Goal: Task Accomplishment & Management: Complete application form

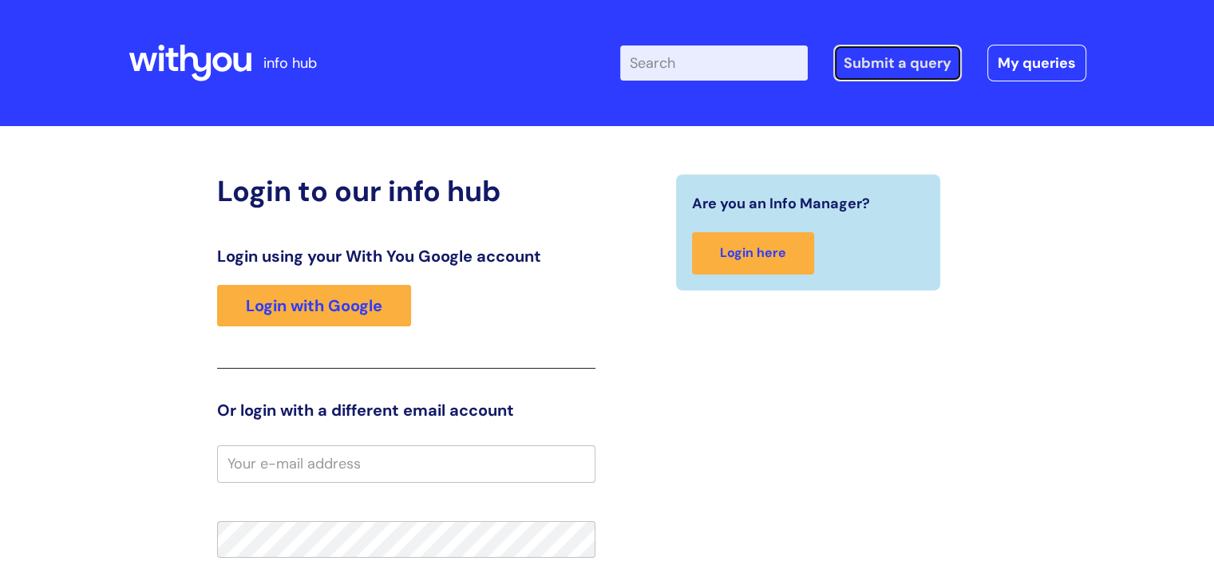
click at [887, 64] on link "Submit a query" at bounding box center [897, 63] width 128 height 37
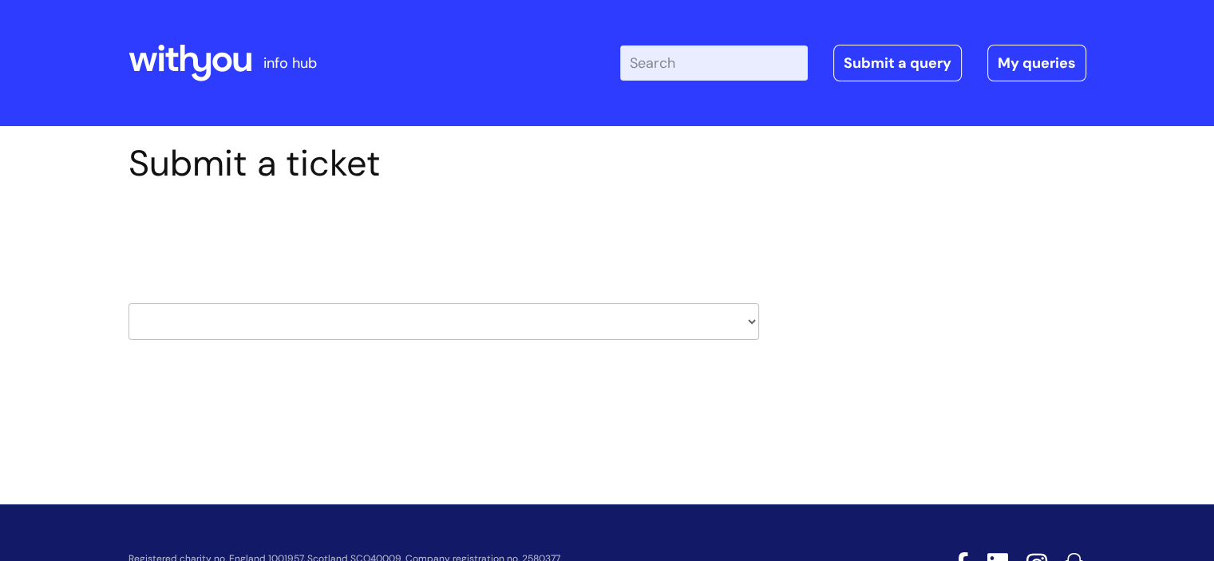
click at [335, 304] on select "HR / People IT and Support Clinical Drug Alerts Finance Accounts Data Support T…" at bounding box center [443, 321] width 630 height 37
select select "it_and_support"
click at [128, 303] on select "HR / People IT and Support Clinical Drug Alerts Finance Accounts Data Support T…" at bounding box center [443, 321] width 630 height 37
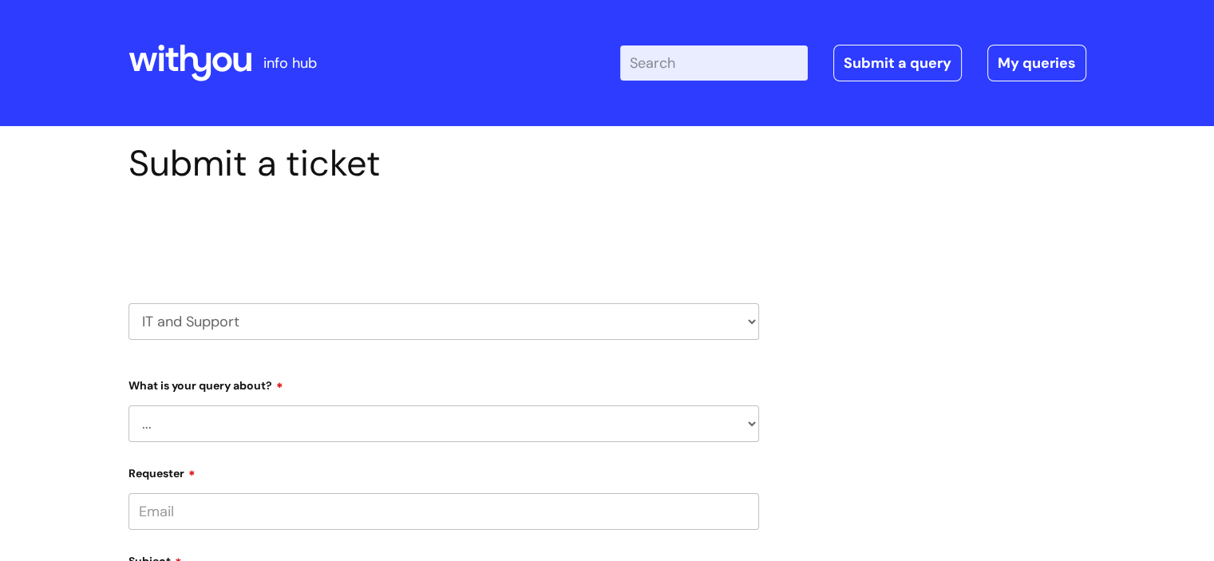
click at [270, 418] on select "... Mobile Phone Reset & MFA Accounts, Starters and Leavers IT Hardware issue I…" at bounding box center [443, 423] width 630 height 37
select select "System/software"
click at [128, 405] on select "... Mobile Phone Reset & MFA Accounts, Starters and Leavers IT Hardware issue I…" at bounding box center [443, 423] width 630 height 37
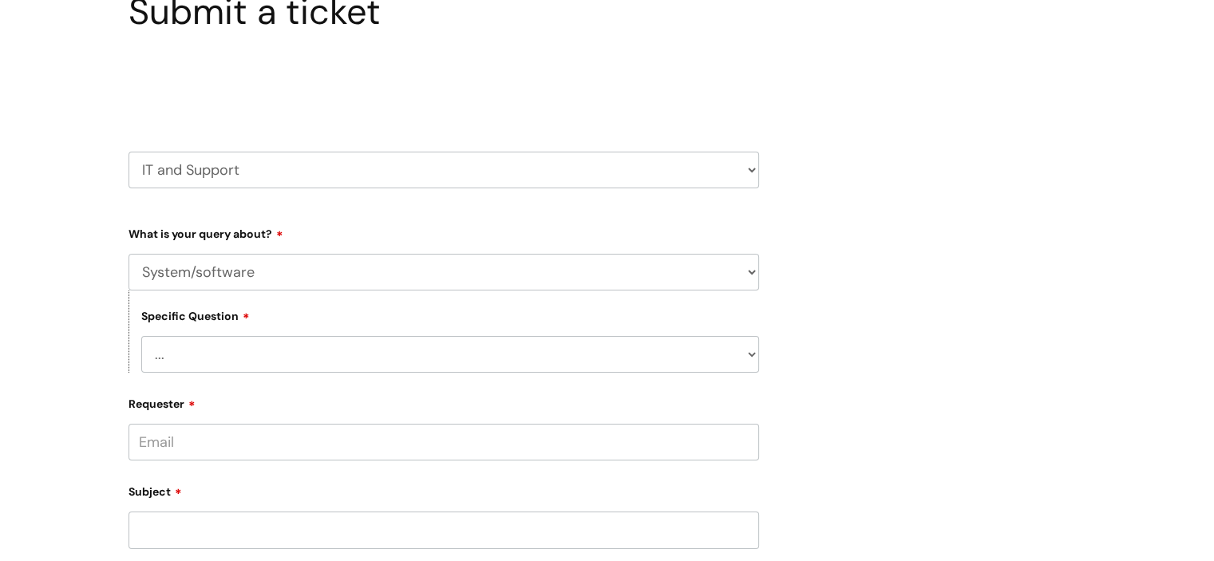
scroll to position [160, 0]
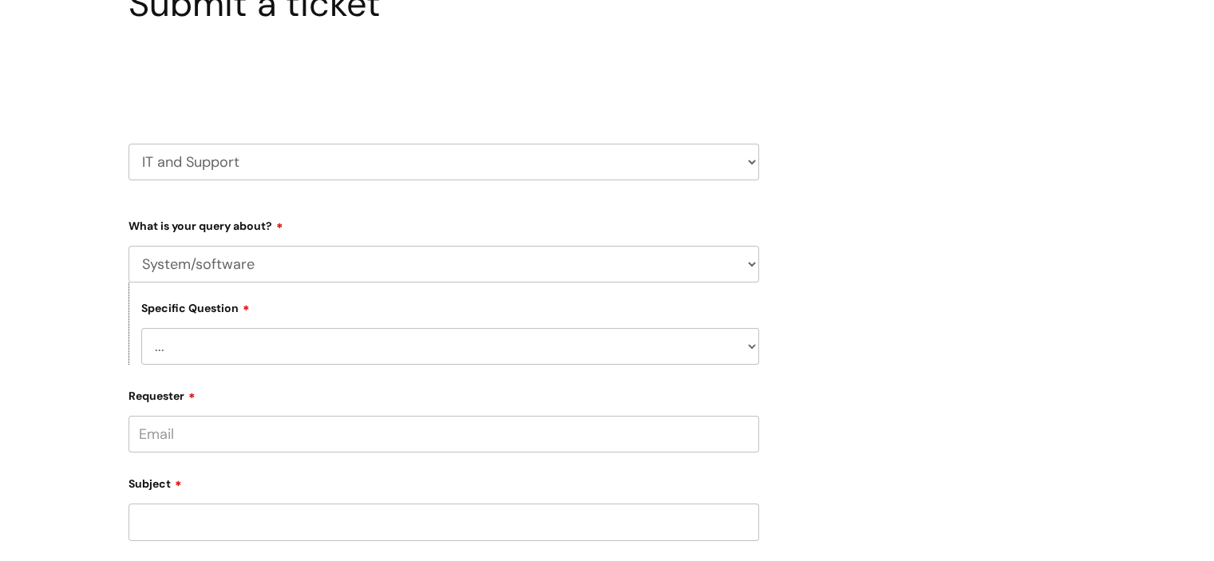
drag, startPoint x: 259, startPoint y: 366, endPoint x: 252, endPoint y: 354, distance: 14.6
click at [252, 353] on select "... Halo PCMIS Iaptus NHS Email CJSM Email Mitel Another System Google (Workspa…" at bounding box center [450, 346] width 618 height 37
select select "NHS Email"
click at [141, 328] on select "... Halo PCMIS Iaptus NHS Email CJSM Email Mitel Another System Google (Workspa…" at bounding box center [450, 346] width 618 height 37
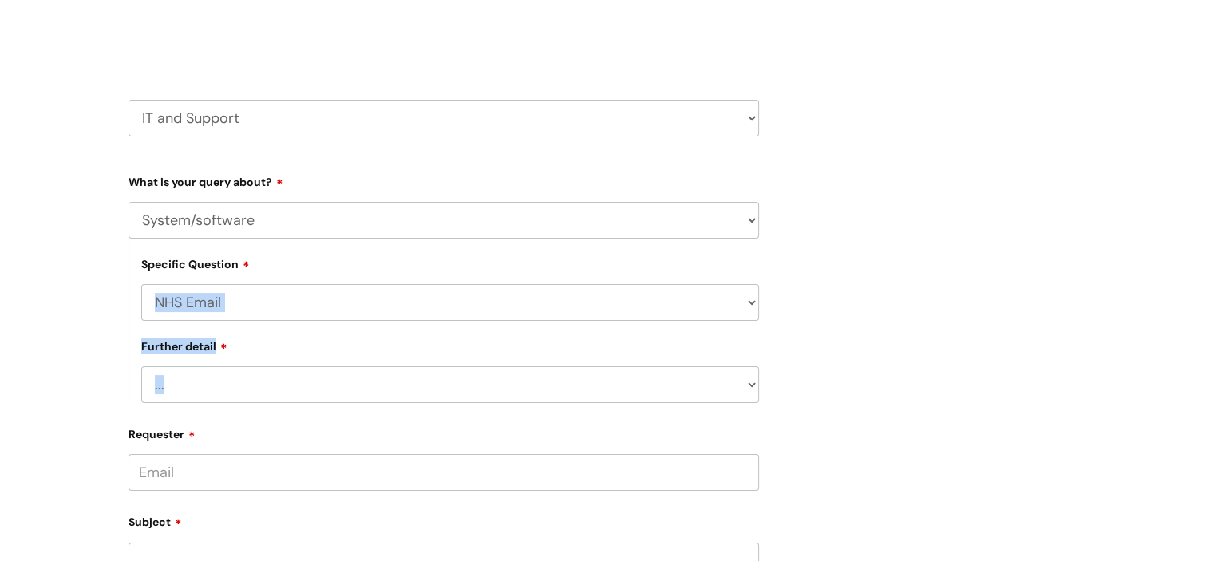
scroll to position [319, 0]
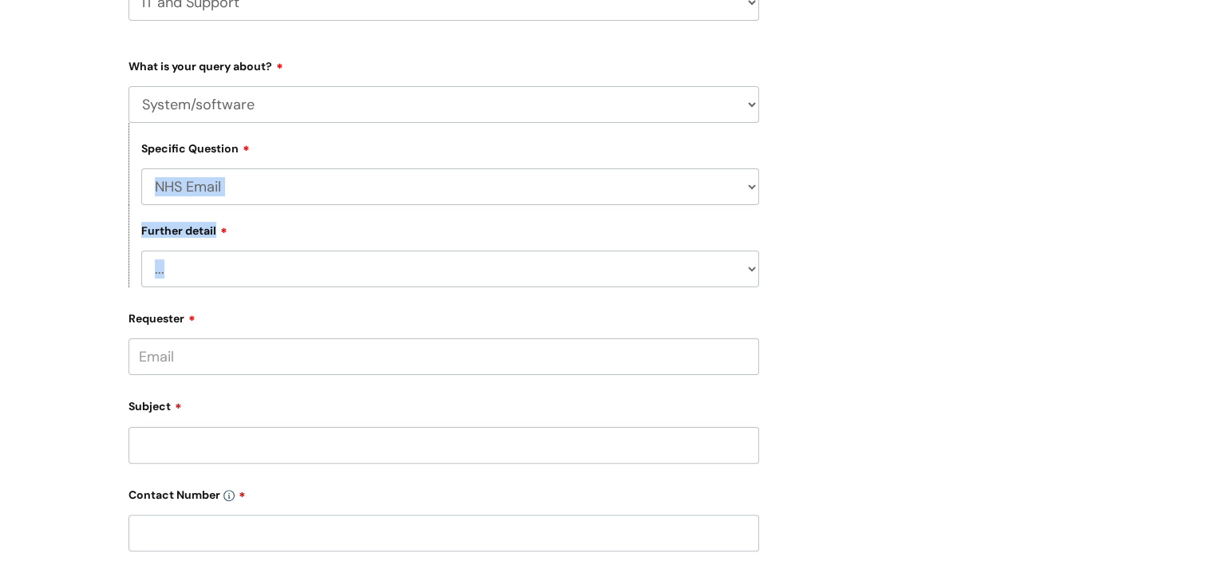
click at [245, 280] on select "... I’m having a problem logging into NHS.net I can’t send email in NHS.net I a…" at bounding box center [450, 269] width 618 height 37
select select "Something else"
click at [141, 251] on select "... I’m having a problem logging into NHS.net I can’t send email in NHS.net I a…" at bounding box center [450, 269] width 618 height 37
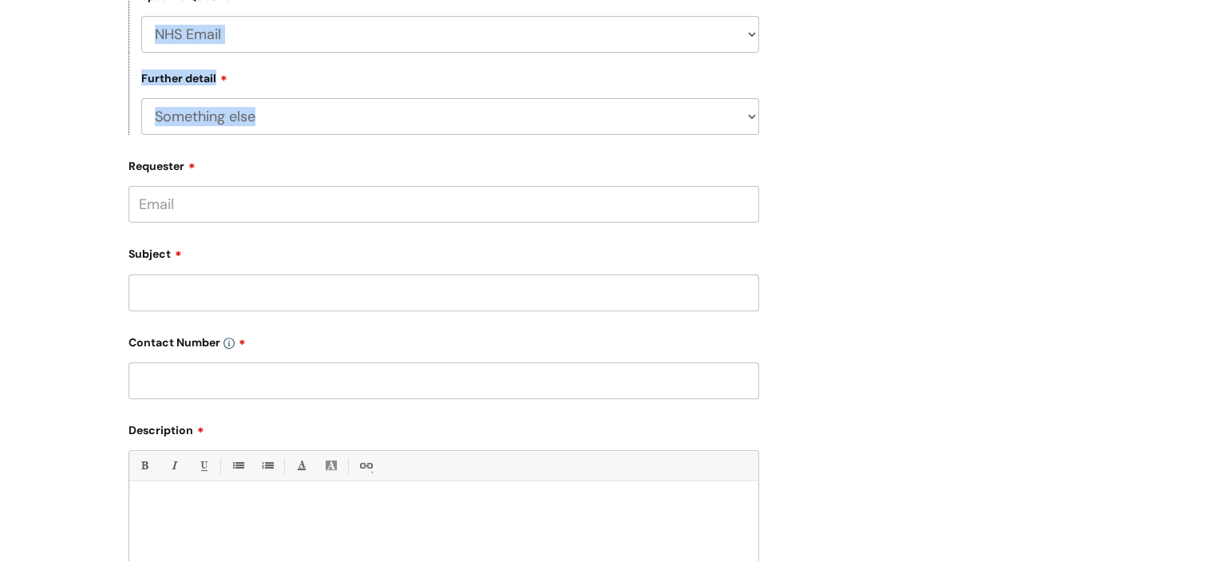
scroll to position [479, 0]
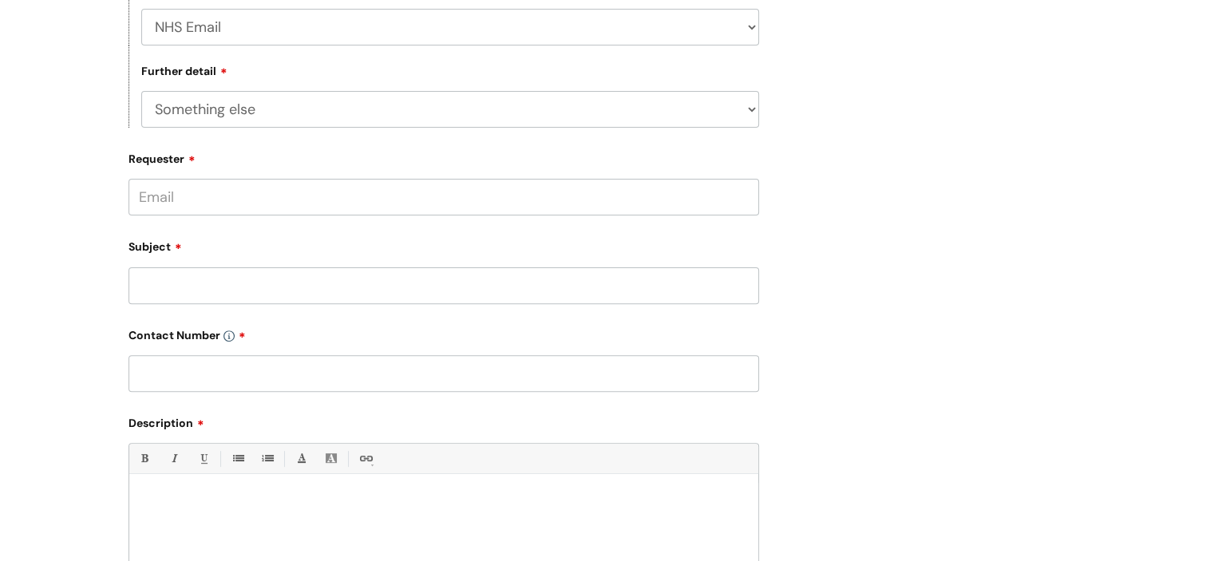
click at [198, 203] on input "Requester" at bounding box center [443, 197] width 630 height 37
type input "lewis.langdon@wearewithyou.org.uk"
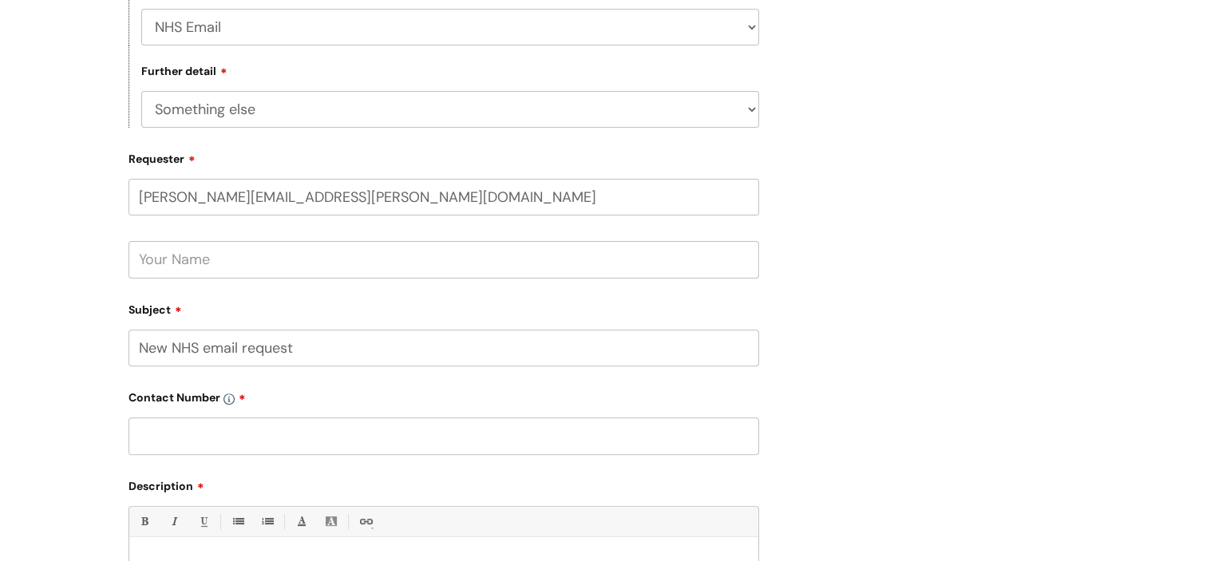
type input "New NHS email request"
click at [231, 278] on input "text" at bounding box center [443, 259] width 630 height 37
type input "Lewis"
type input "n/a"
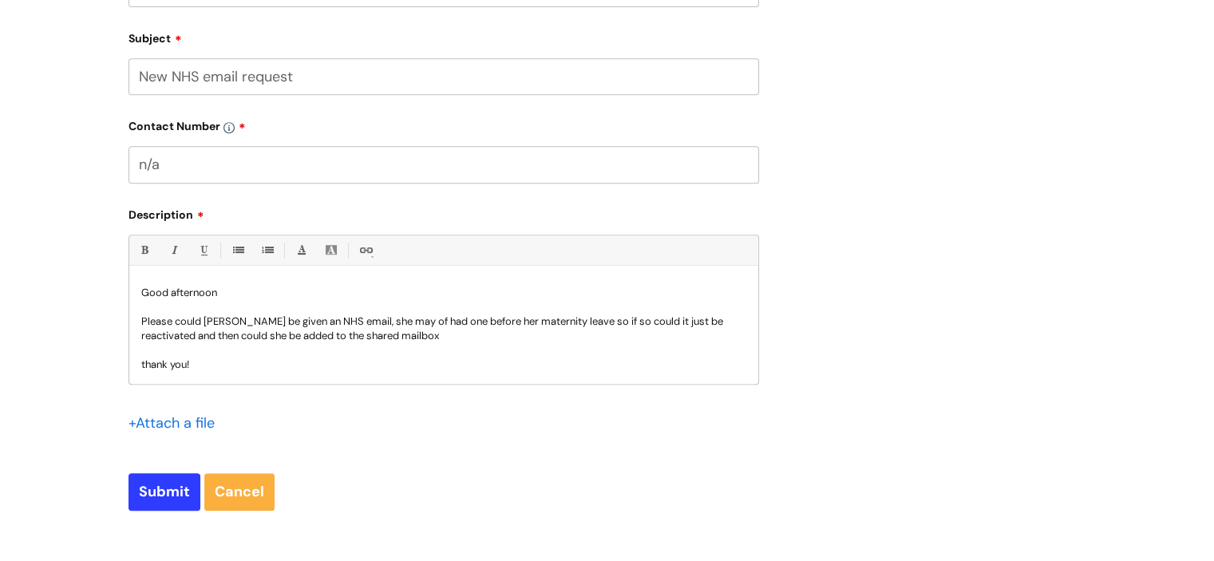
scroll to position [837, 0]
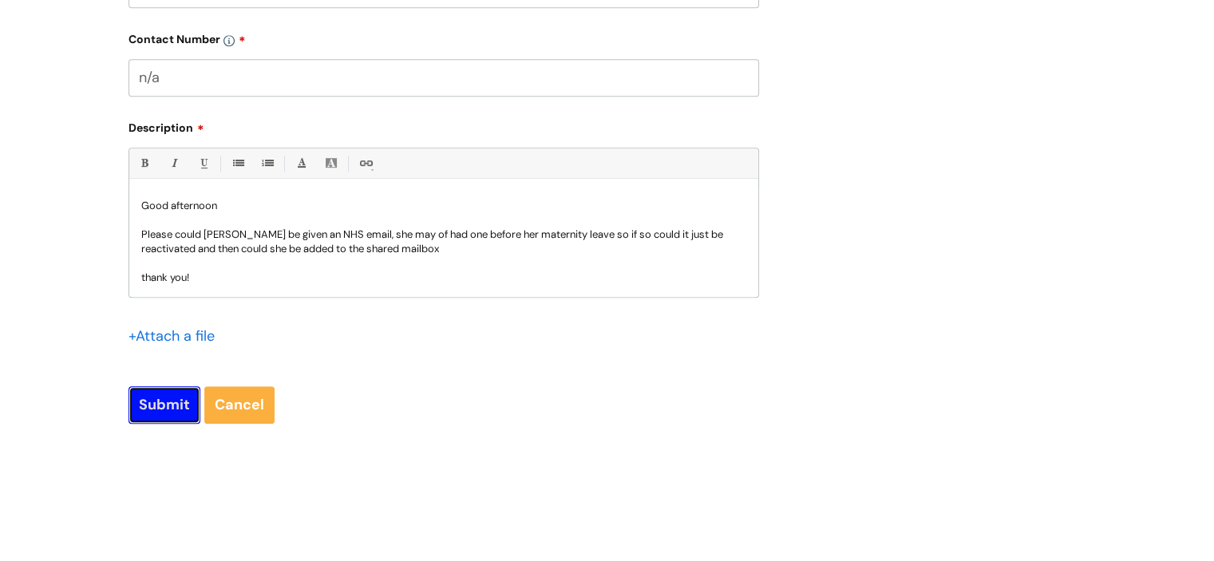
click at [160, 410] on input "Submit" at bounding box center [164, 404] width 72 height 37
type input "Please Wait..."
